Goal: Transaction & Acquisition: Purchase product/service

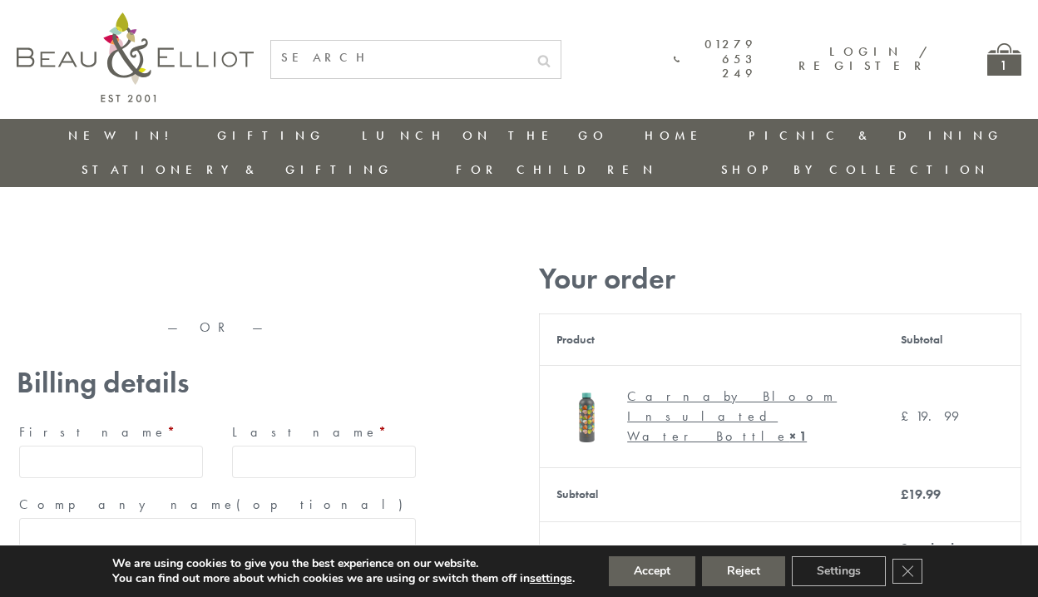
type input "[EMAIL_ADDRESS][DOMAIN_NAME]"
type input "[PERSON_NAME]"
type input "23, [GEOGRAPHIC_DATA], [GEOGRAPHIC_DATA]"
type input "[GEOGRAPHIC_DATA]"
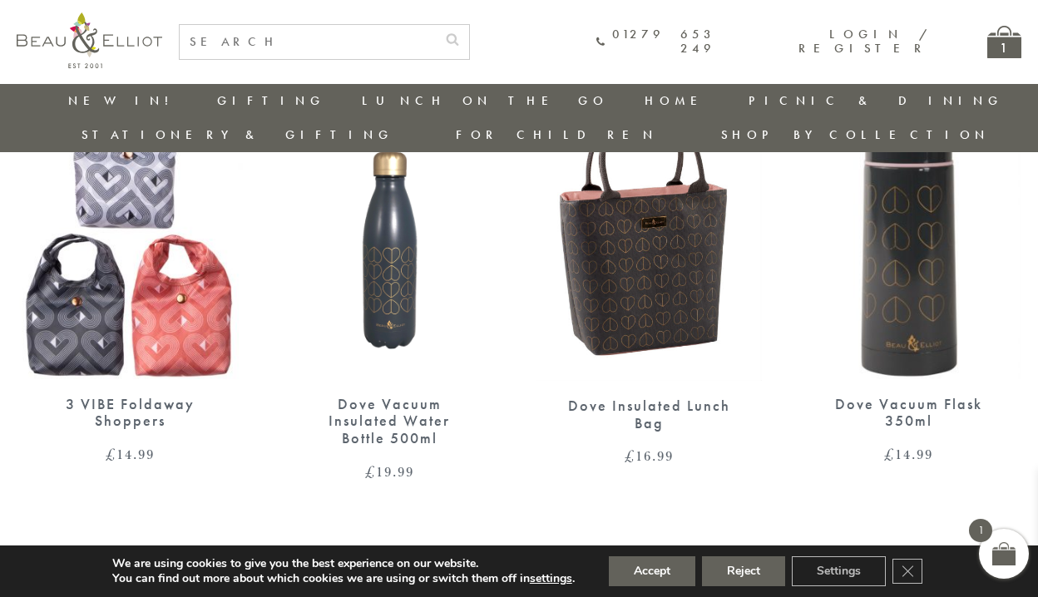
scroll to position [1514, 0]
